Goal: Information Seeking & Learning: Learn about a topic

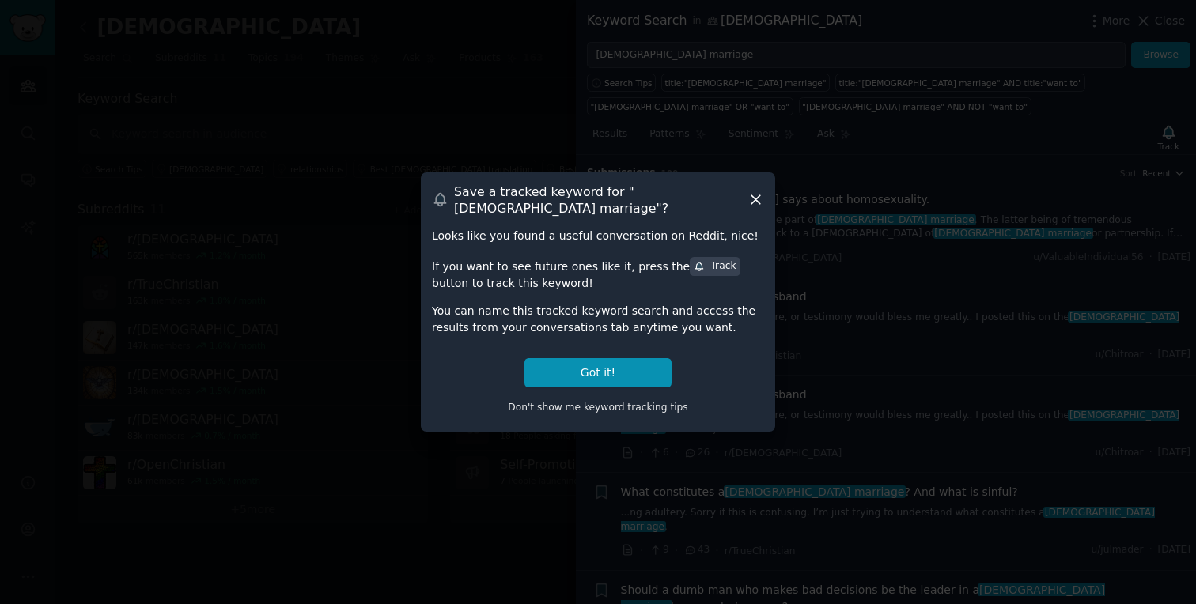
scroll to position [2277, 0]
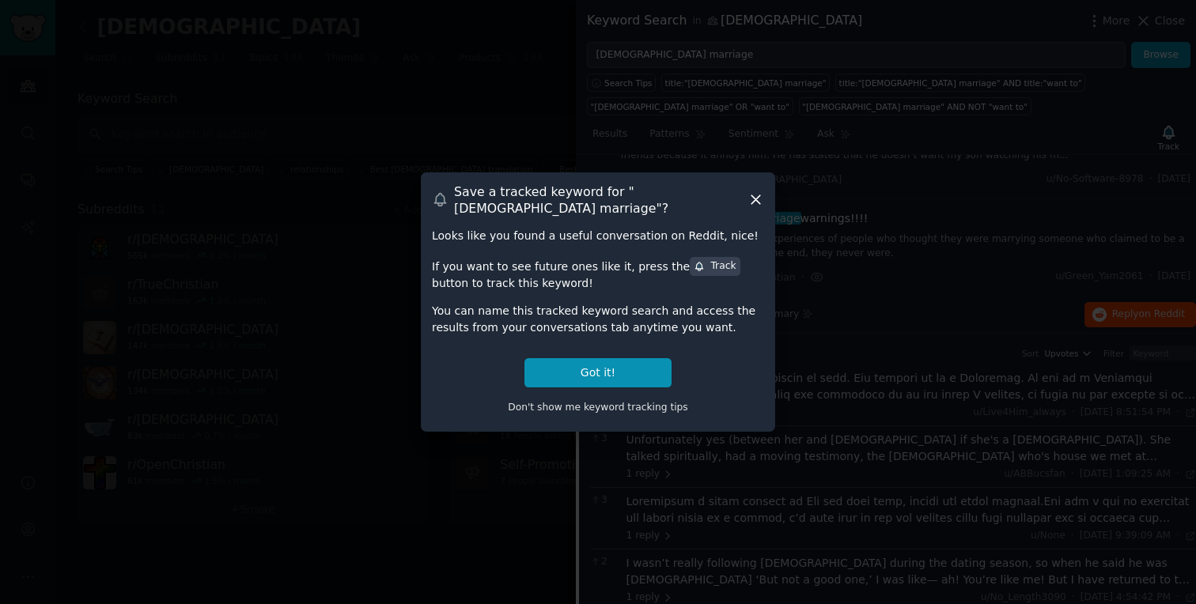
click at [751, 195] on icon at bounding box center [755, 199] width 17 height 17
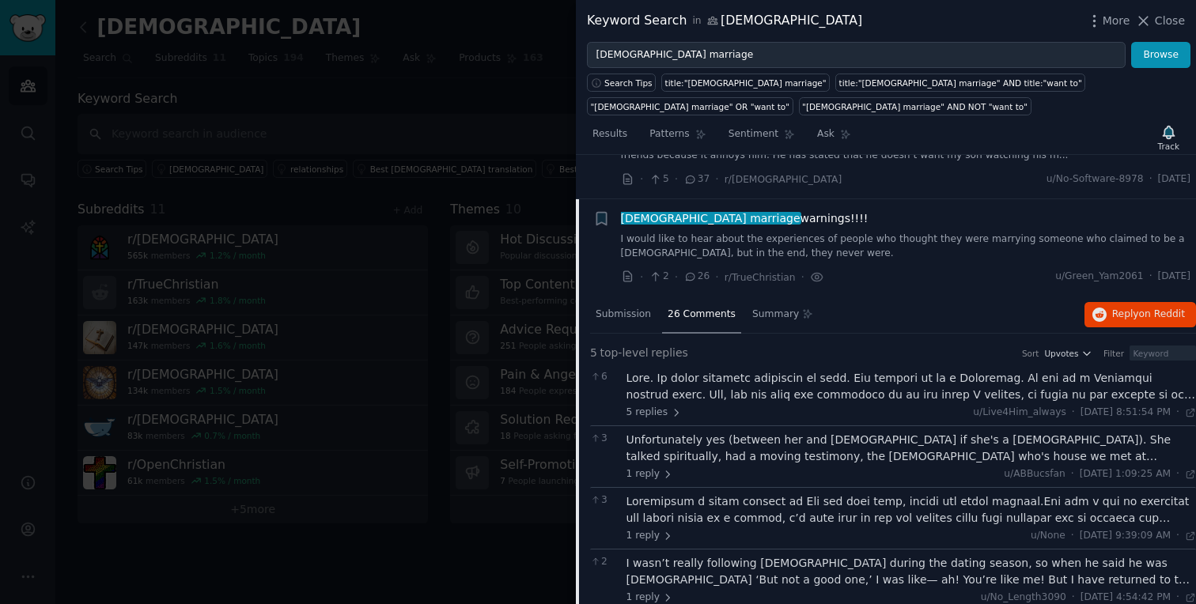
click at [453, 141] on div at bounding box center [598, 302] width 1196 height 604
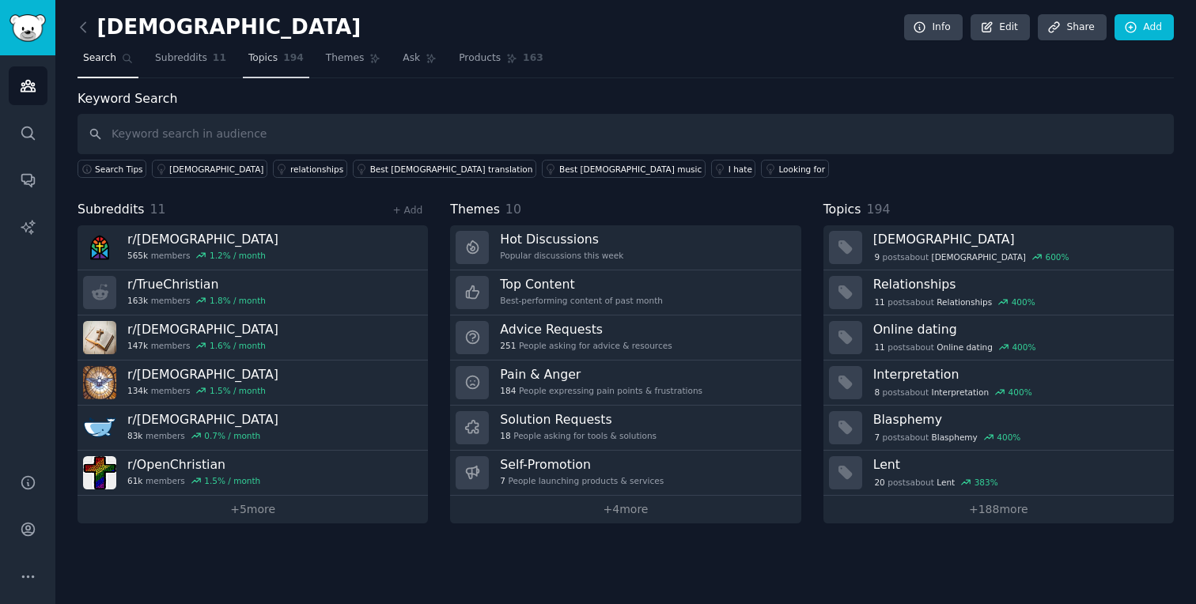
click at [264, 61] on span "Topics" at bounding box center [262, 58] width 29 height 14
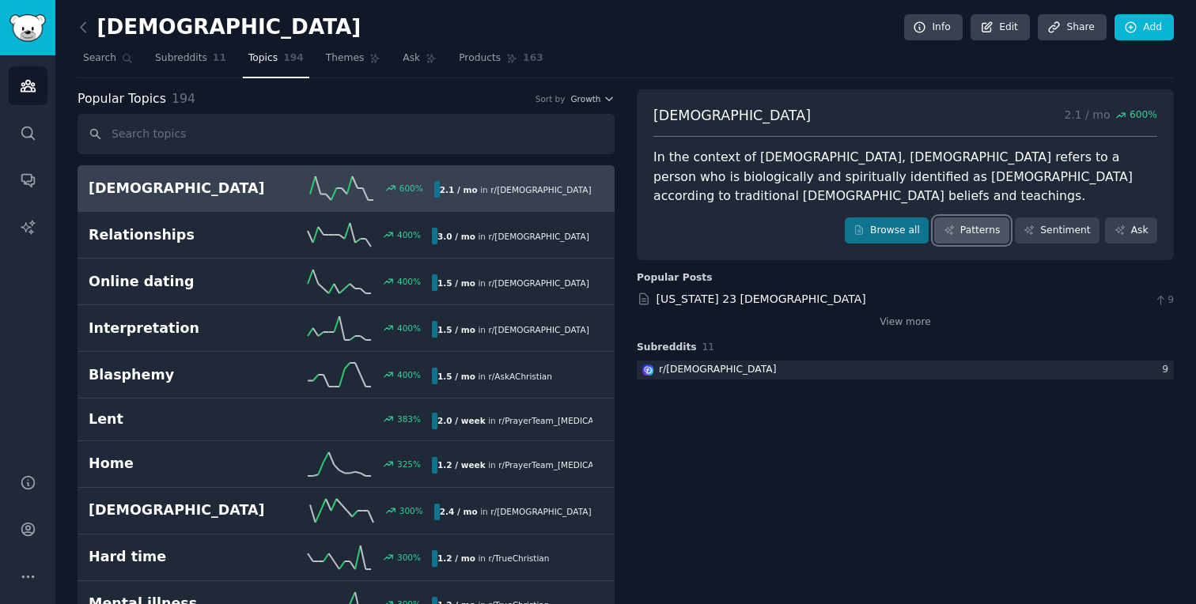
click at [966, 217] on link "Patterns" at bounding box center [971, 230] width 74 height 27
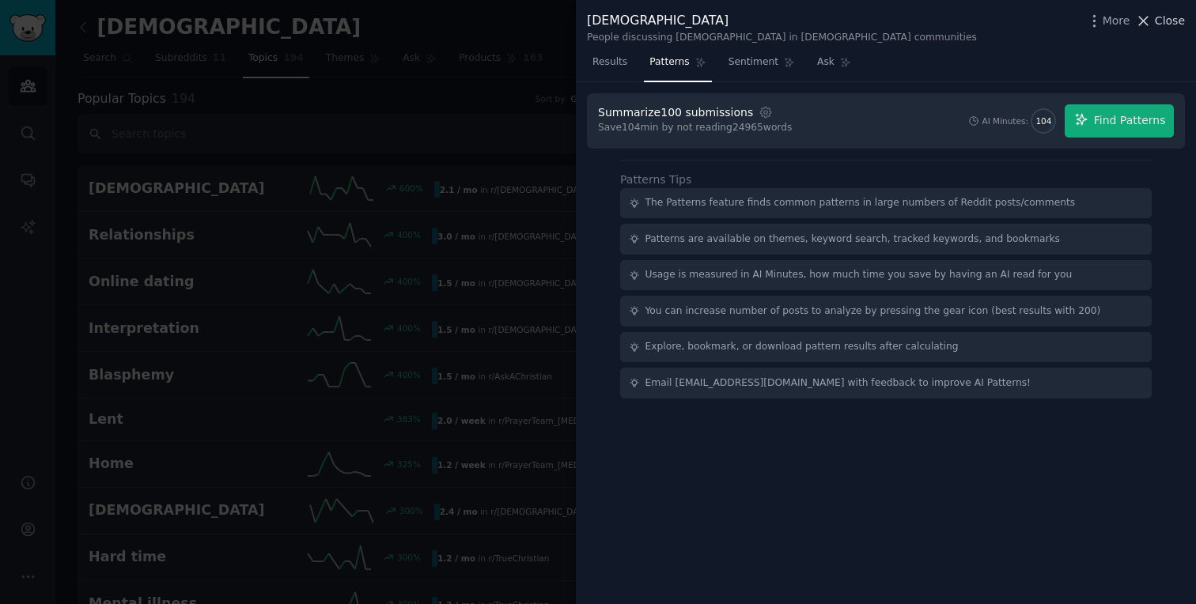
click at [1148, 19] on icon at bounding box center [1143, 21] width 17 height 17
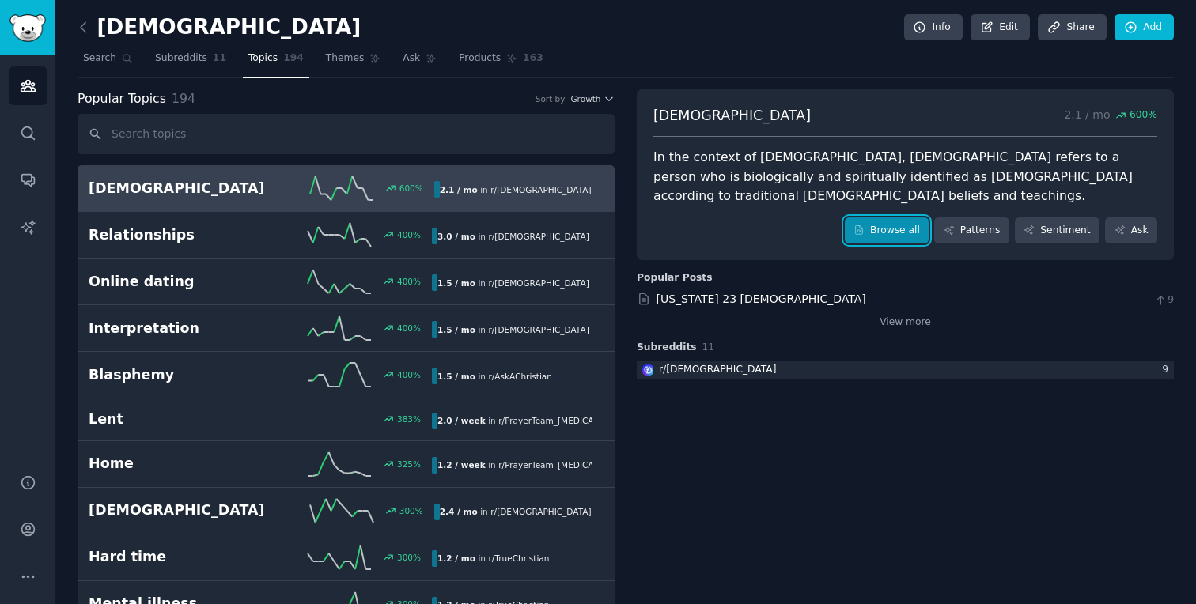
click at [895, 217] on link "Browse all" at bounding box center [887, 230] width 85 height 27
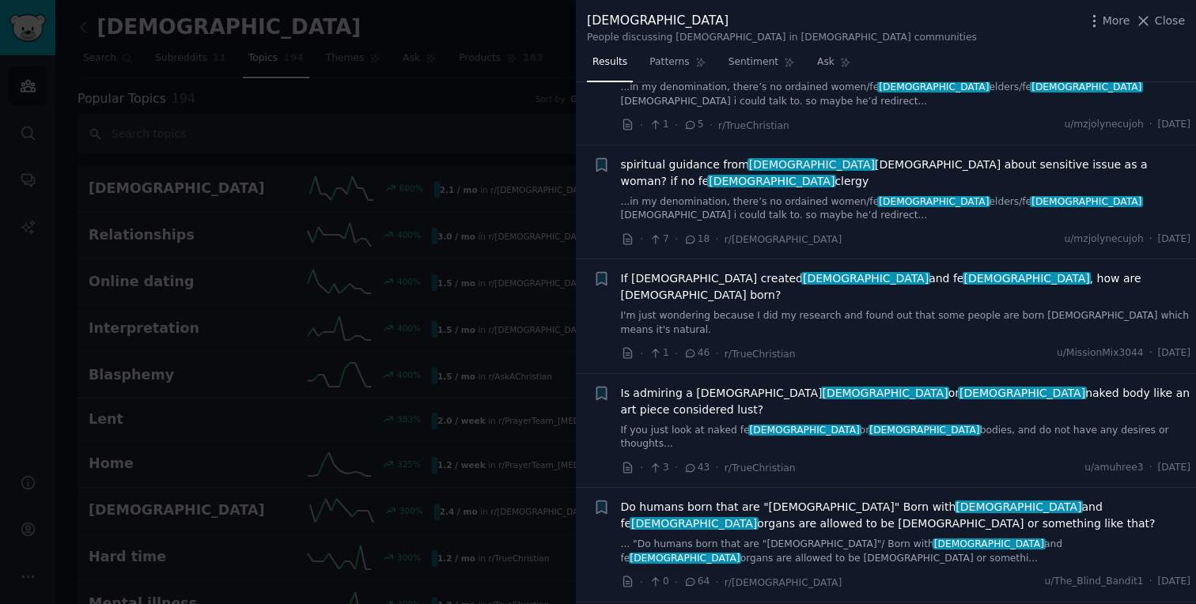
scroll to position [1009, 0]
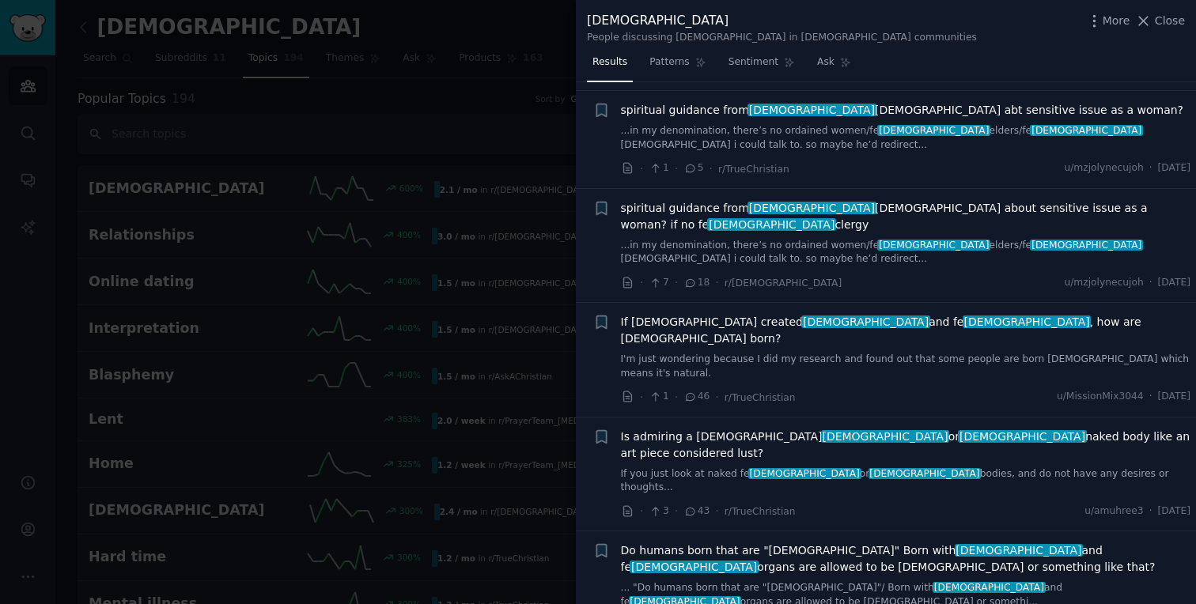
click at [383, 380] on div at bounding box center [598, 302] width 1196 height 604
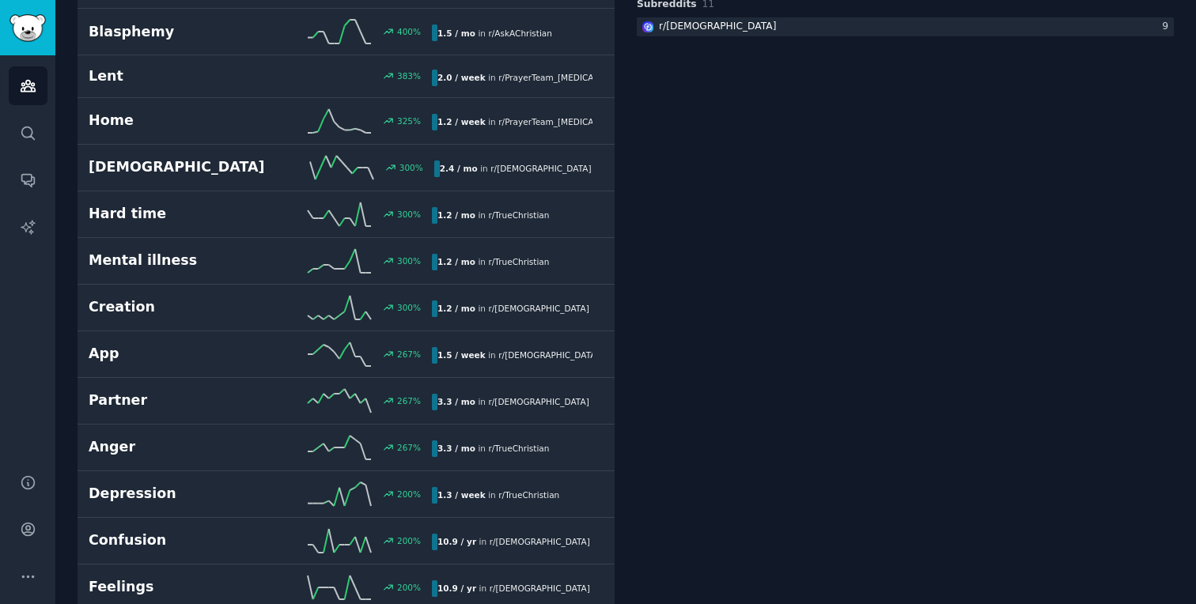
scroll to position [344, 0]
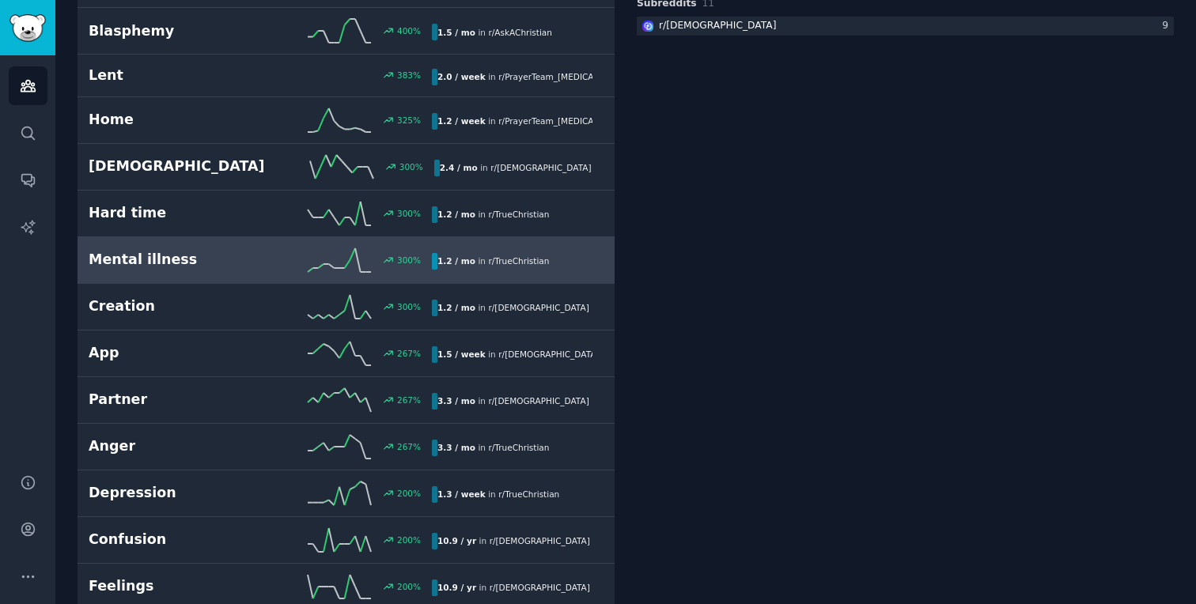
click at [225, 261] on h2 "Mental illness" at bounding box center [175, 260] width 172 height 20
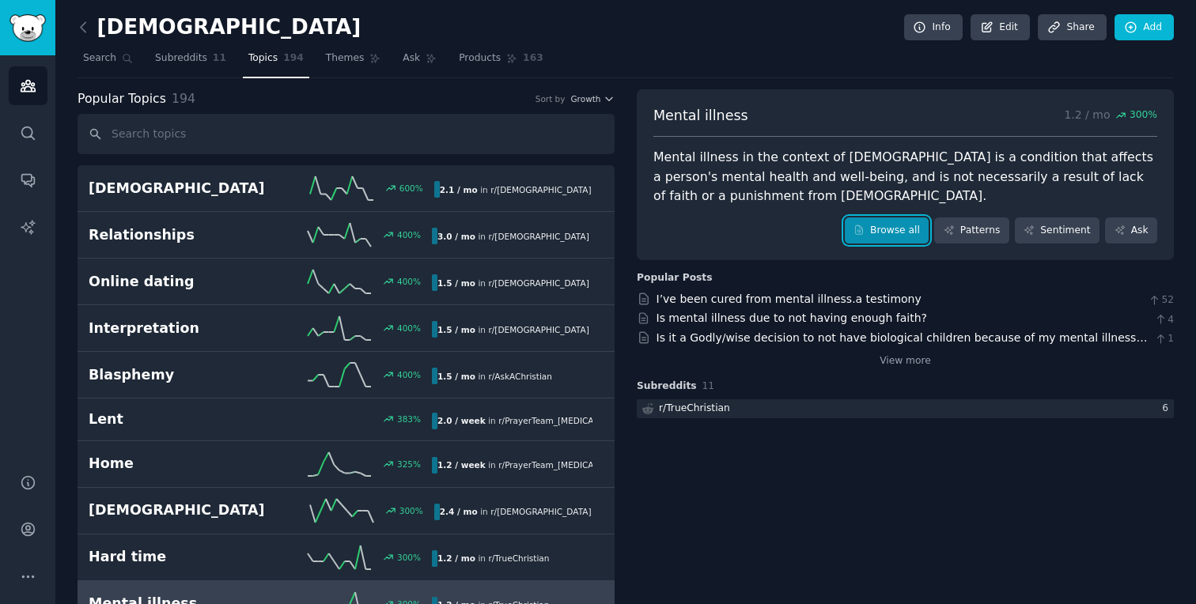
click at [882, 236] on link "Browse all" at bounding box center [887, 230] width 85 height 27
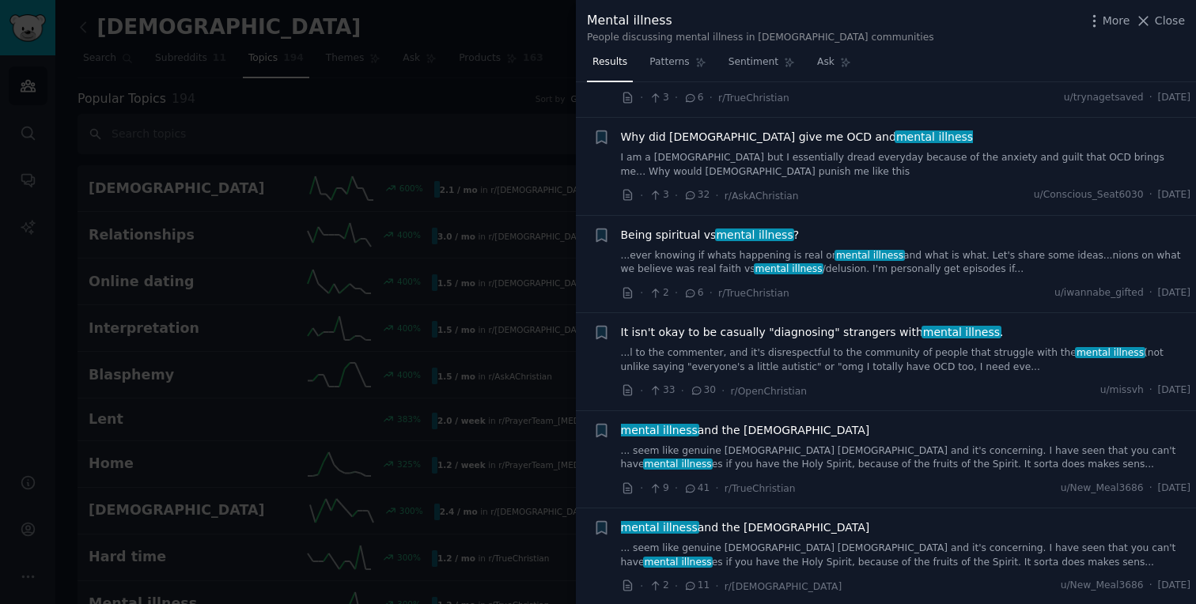
scroll to position [456, 0]
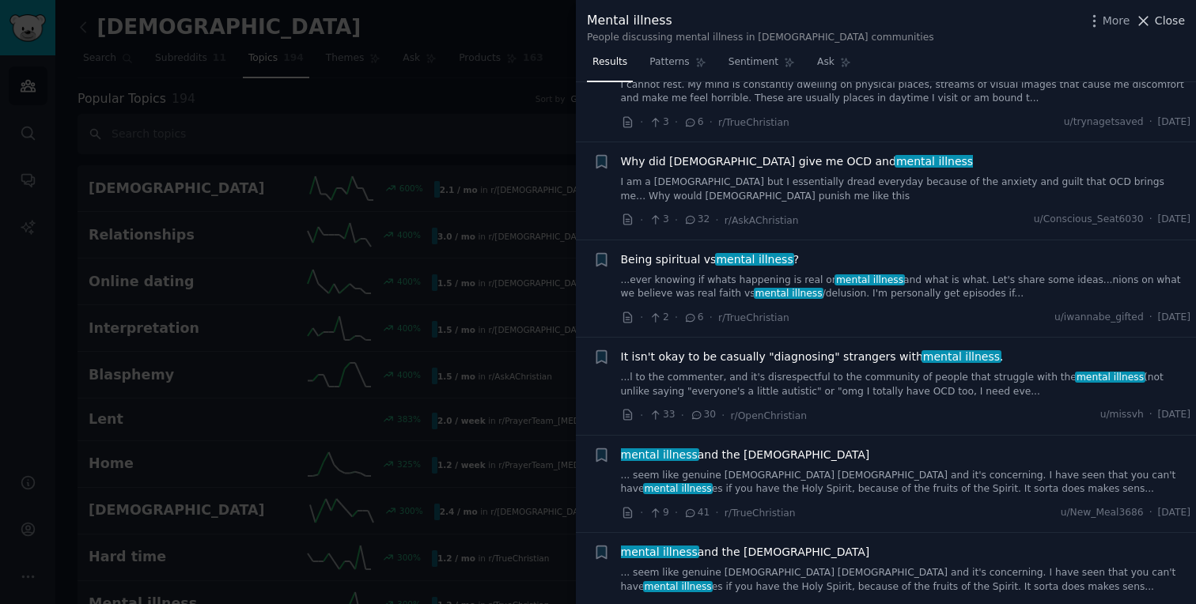
click at [1157, 19] on span "Close" at bounding box center [1170, 21] width 30 height 17
